Goal: Information Seeking & Learning: Learn about a topic

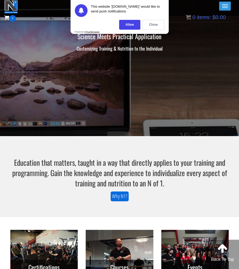
click at [43, 155] on section "Education that matters, taught in a way that directly applies to your training …" at bounding box center [119, 176] width 239 height 81
click at [147, 23] on div "Close" at bounding box center [153, 25] width 22 height 10
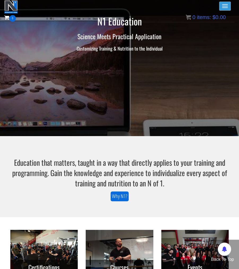
click at [223, 7] on button "Toggle navigation" at bounding box center [225, 6] width 12 height 9
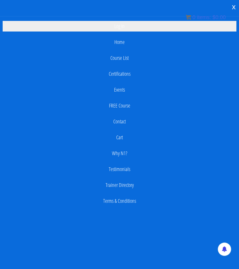
click at [121, 27] on link "Log In" at bounding box center [120, 26] width 234 height 11
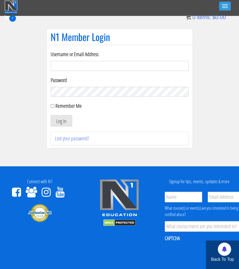
type input "miikameier@icloud.com"
click at [63, 119] on button "Log In" at bounding box center [61, 120] width 21 height 11
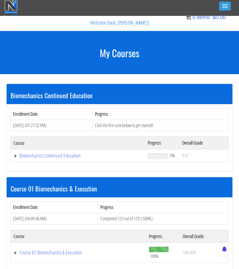
click at [44, 48] on h1 "My Courses" at bounding box center [119, 53] width 239 height 11
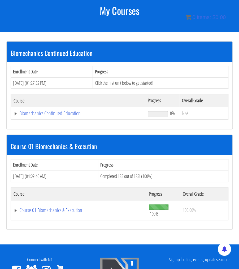
scroll to position [44, 0]
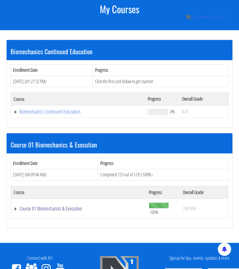
click at [39, 209] on link "Course 01 Biomechanics & Execution" at bounding box center [79, 208] width 130 height 5
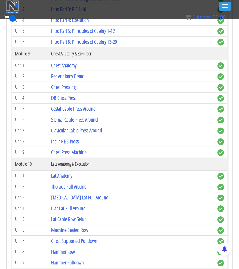
scroll to position [840, 0]
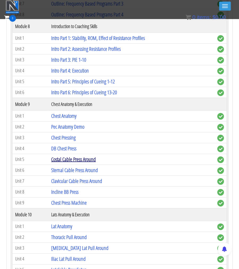
click at [71, 156] on link "Costal Cable Press Around" at bounding box center [73, 159] width 45 height 7
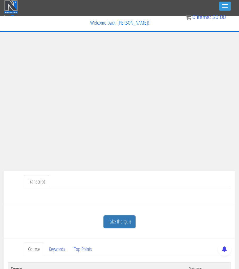
scroll to position [88, 0]
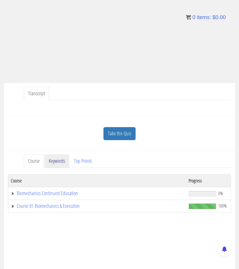
click at [62, 162] on link "Keywords" at bounding box center [57, 162] width 25 height 14
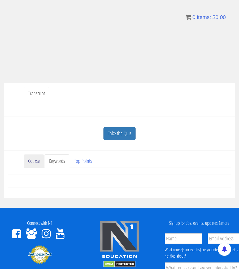
click at [37, 161] on link "Course" at bounding box center [34, 162] width 20 height 14
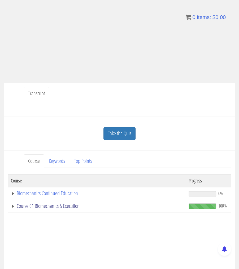
click at [12, 206] on link "Course 01 Biomechanics & Execution" at bounding box center [97, 206] width 172 height 5
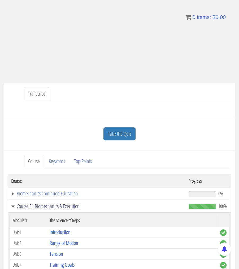
scroll to position [0, 0]
